Goal: Transaction & Acquisition: Purchase product/service

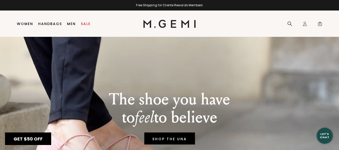
click at [339, 145] on html "in available credit Go Back Skip to content Free Shipping for Cliente Rewards M…" at bounding box center [169, 75] width 339 height 150
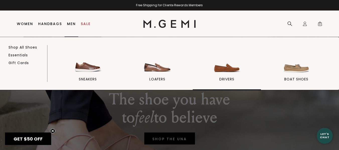
click at [217, 69] on img at bounding box center [227, 60] width 28 height 28
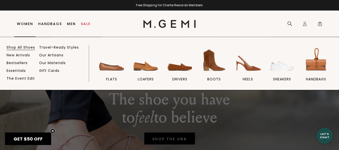
click at [26, 48] on link "Shop All Shoes" at bounding box center [21, 47] width 29 height 5
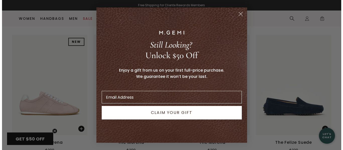
scroll to position [650, 0]
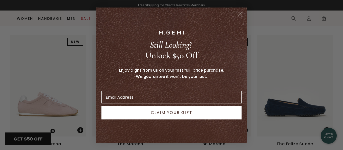
click at [239, 13] on circle "Close dialog" at bounding box center [240, 14] width 8 height 8
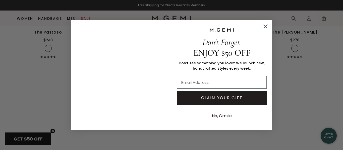
scroll to position [1212, 0]
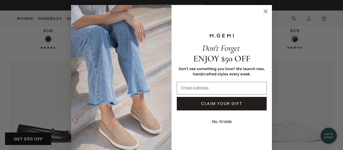
click at [263, 13] on circle "Close dialog" at bounding box center [265, 11] width 8 height 8
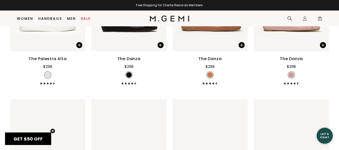
scroll to position [1467, 0]
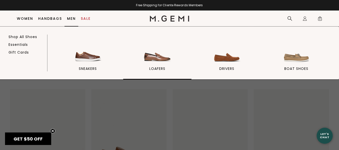
click at [147, 59] on img at bounding box center [157, 50] width 28 height 28
